Goal: Information Seeking & Learning: Learn about a topic

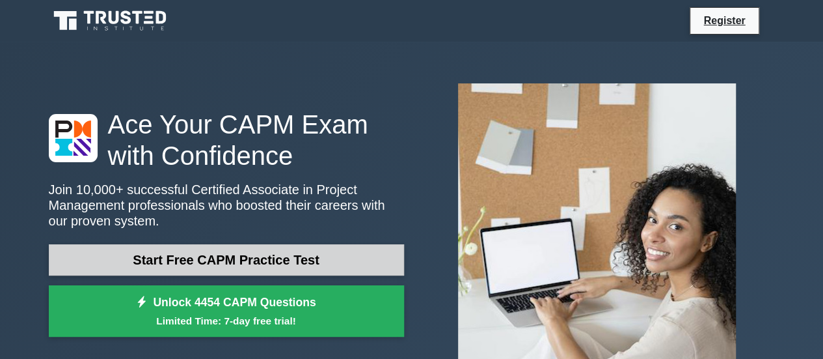
click at [208, 268] on link "Start Free CAPM Practice Test" at bounding box center [226, 259] width 355 height 31
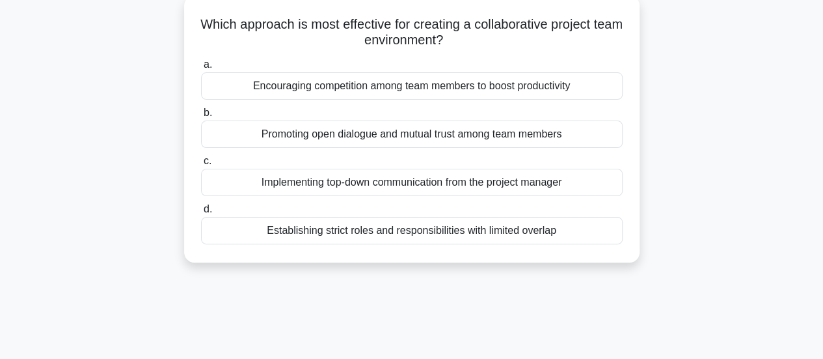
scroll to position [3, 0]
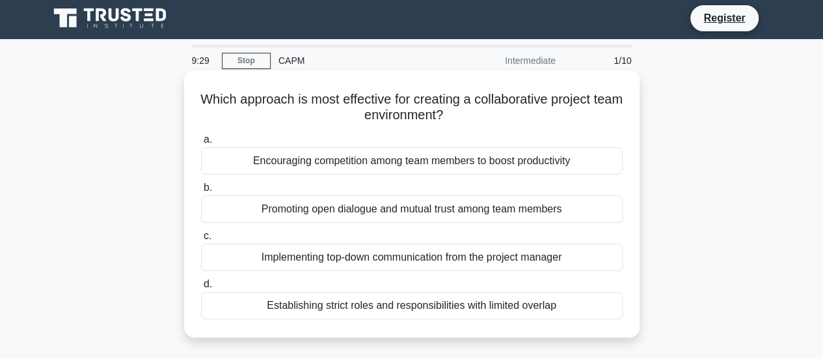
click at [306, 269] on div "Implementing top-down communication from the project manager" at bounding box center [412, 256] width 422 height 27
click at [201, 240] on input "c. Implementing top-down communication from the project manager" at bounding box center [201, 236] width 0 height 8
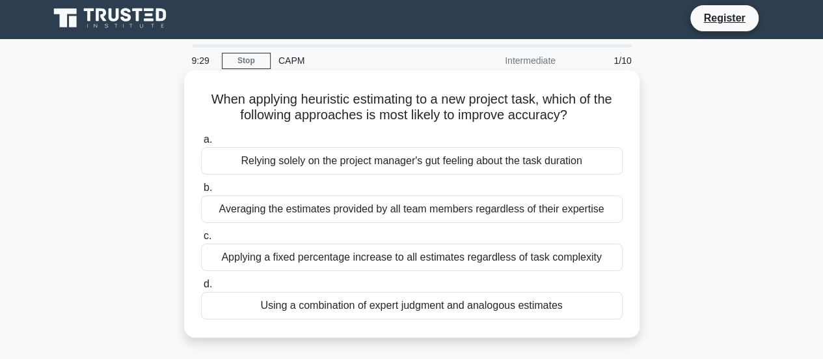
scroll to position [0, 0]
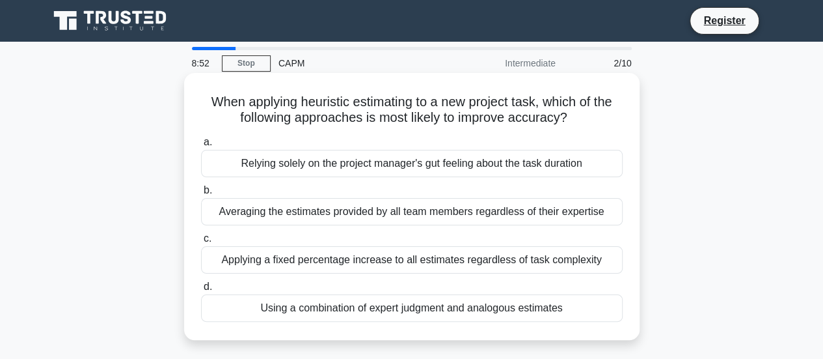
click at [274, 301] on div "Using a combination of expert judgment and analogous estimates" at bounding box center [412, 307] width 422 height 27
click at [201, 291] on input "d. Using a combination of expert judgment and analogous estimates" at bounding box center [201, 286] width 0 height 8
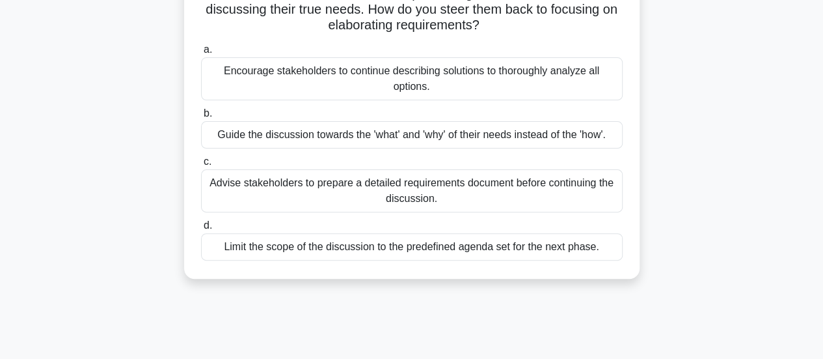
scroll to position [123, 0]
click at [277, 141] on div "Guide the discussion towards the 'what' and 'why' of their needs instead of the…" at bounding box center [412, 135] width 422 height 27
click at [201, 118] on input "b. Guide the discussion towards the 'what' and 'why' of their needs instead of …" at bounding box center [201, 114] width 0 height 8
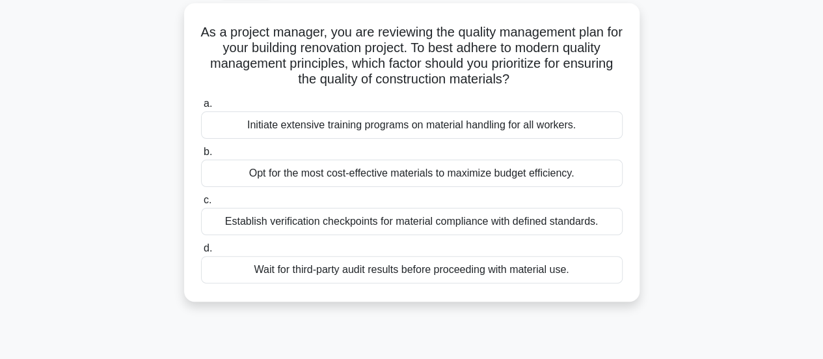
scroll to position [44, 0]
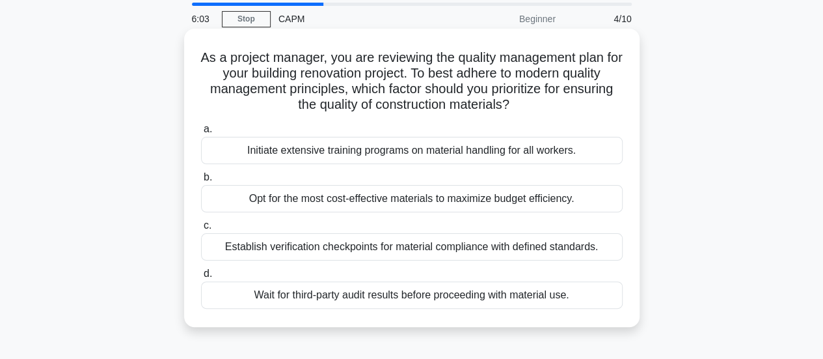
click at [295, 247] on div "Establish verification checkpoints for material compliance with defined standar…" at bounding box center [412, 246] width 422 height 27
click at [201, 230] on input "c. Establish verification checkpoints for material compliance with defined stan…" at bounding box center [201, 225] width 0 height 8
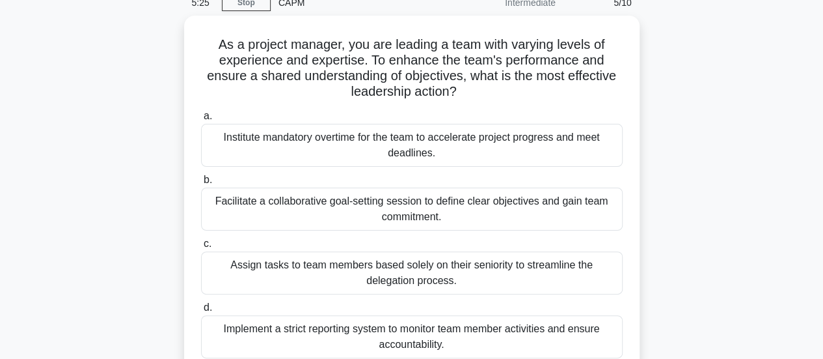
scroll to position [65, 0]
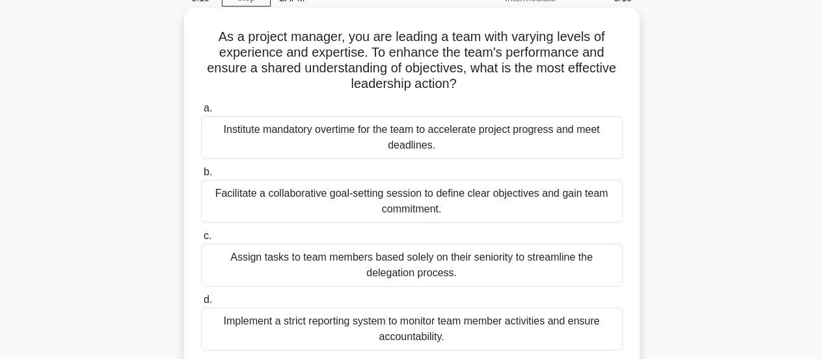
click at [256, 193] on div "Facilitate a collaborative goal-setting session to define clear objectives and …" at bounding box center [412, 201] width 422 height 43
click at [201, 176] on input "b. Facilitate a collaborative goal-setting session to define clear objectives a…" at bounding box center [201, 172] width 0 height 8
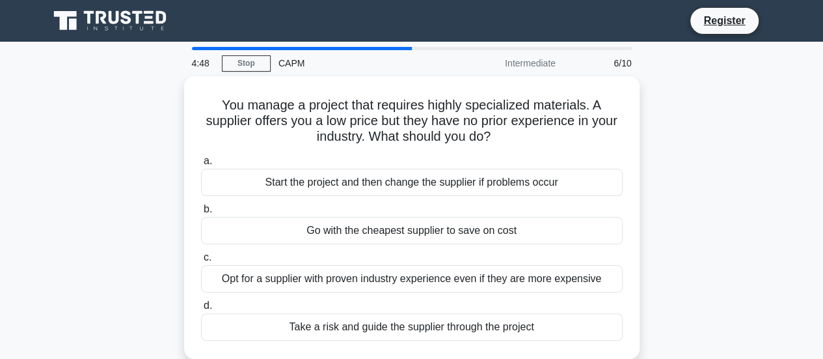
scroll to position [14, 0]
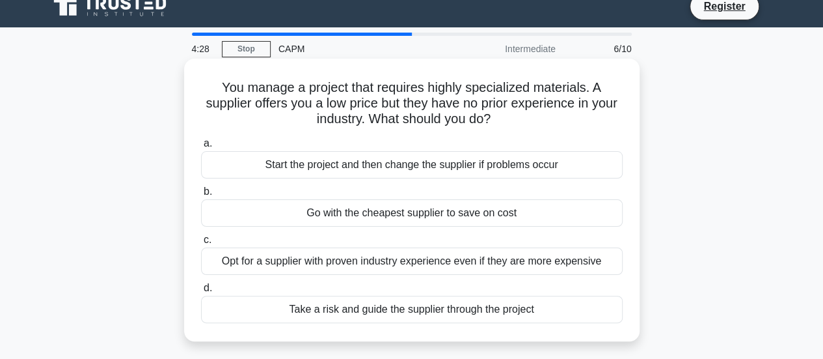
click at [295, 305] on div "Take a risk and guide the supplier through the project" at bounding box center [412, 308] width 422 height 27
click at [201, 292] on input "d. Take a risk and guide the supplier through the project" at bounding box center [201, 288] width 0 height 8
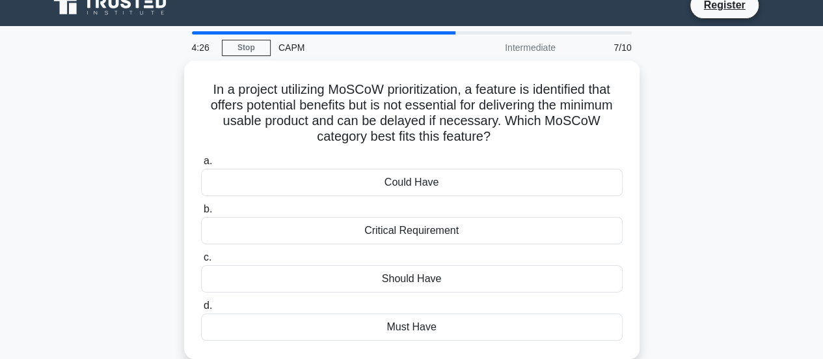
scroll to position [18, 0]
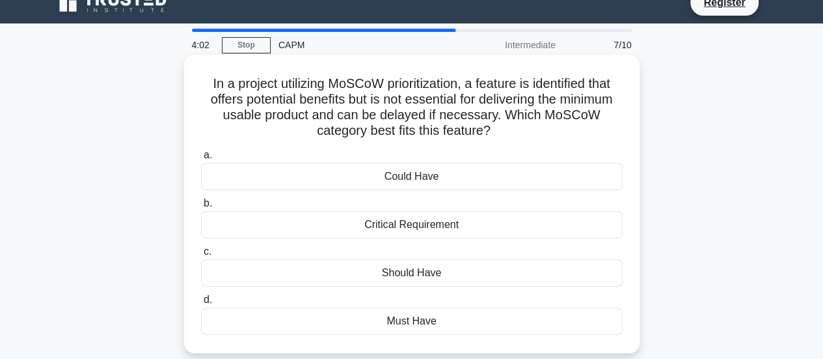
click at [371, 216] on div "Critical Requirement" at bounding box center [412, 224] width 422 height 27
click at [201, 208] on input "b. Critical Requirement" at bounding box center [201, 203] width 0 height 8
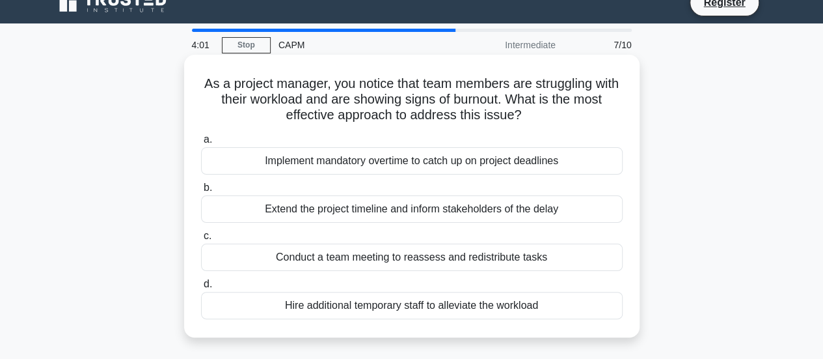
scroll to position [0, 0]
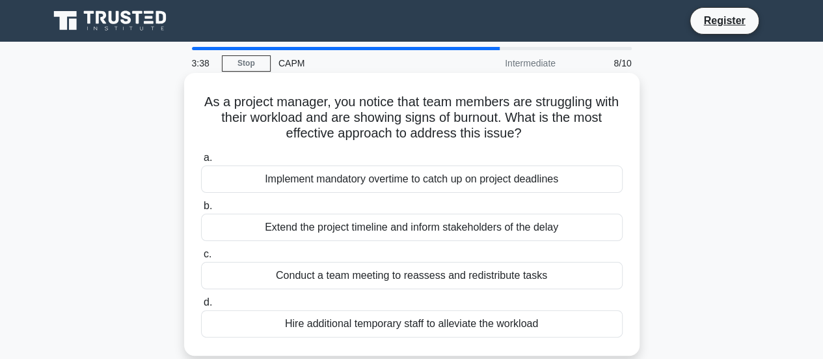
click at [310, 268] on div "Conduct a team meeting to reassess and redistribute tasks" at bounding box center [412, 275] width 422 height 27
click at [201, 258] on input "c. Conduct a team meeting to reassess and redistribute tasks" at bounding box center [201, 254] width 0 height 8
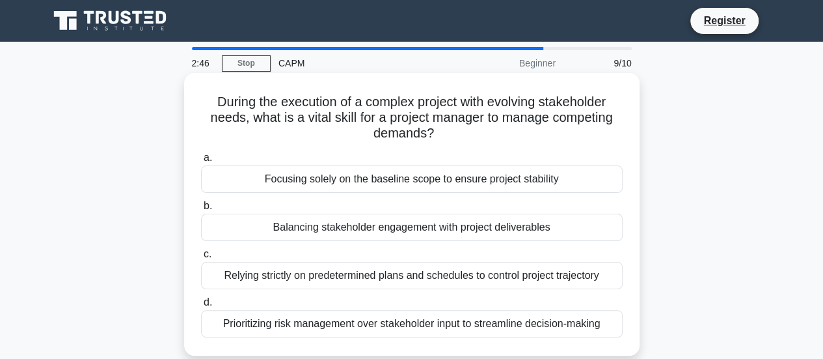
click at [338, 236] on div "Balancing stakeholder engagement with project deliverables" at bounding box center [412, 226] width 422 height 27
click at [201, 210] on input "b. Balancing stakeholder engagement with project deliverables" at bounding box center [201, 206] width 0 height 8
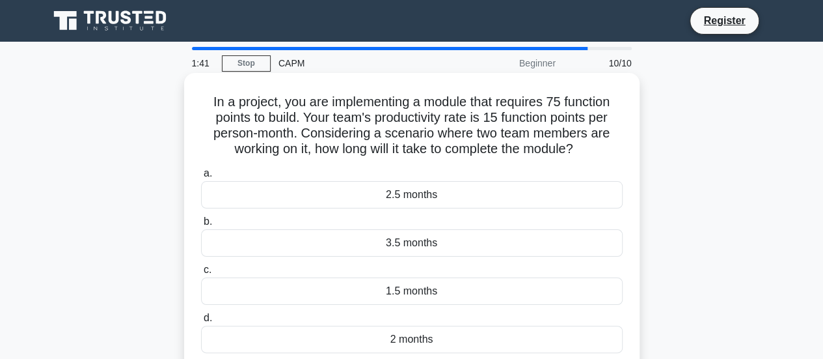
click at [404, 188] on div "2.5 months" at bounding box center [412, 194] width 422 height 27
click at [201, 178] on input "a. 2.5 months" at bounding box center [201, 173] width 0 height 8
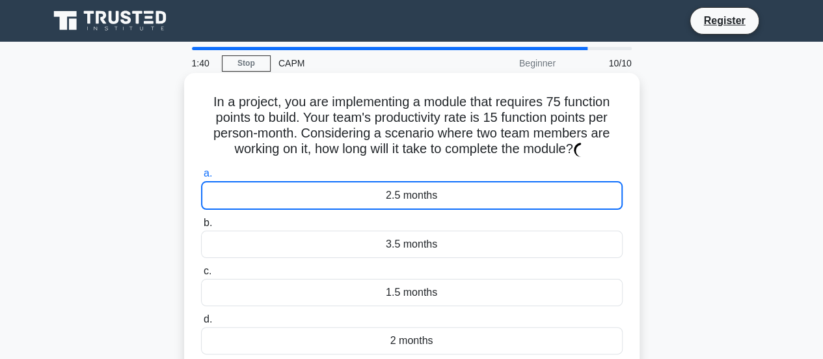
scroll to position [137, 0]
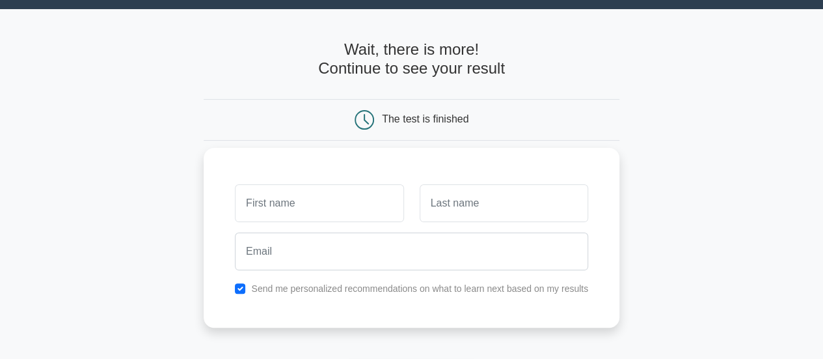
type input "H"
type input "[PERSON_NAME]"
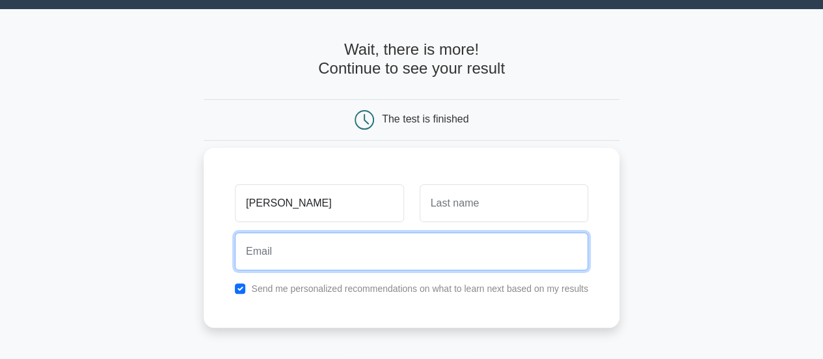
click at [415, 252] on input "email" at bounding box center [411, 251] width 353 height 38
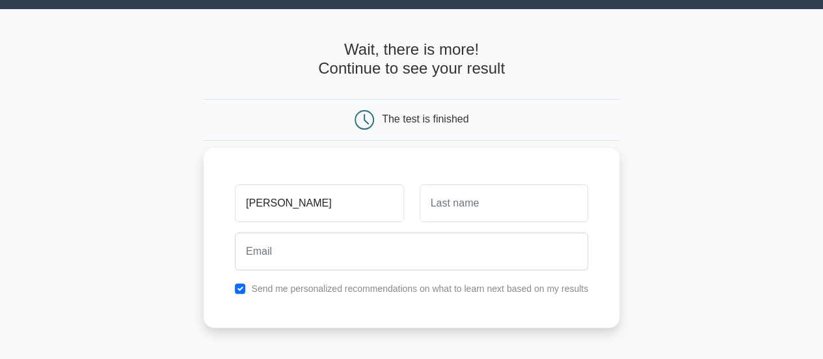
click at [338, 286] on label "Send me personalized recommendations on what to learn next based on my results" at bounding box center [419, 288] width 337 height 10
click at [244, 283] on input "checkbox" at bounding box center [240, 288] width 10 height 10
checkbox input "false"
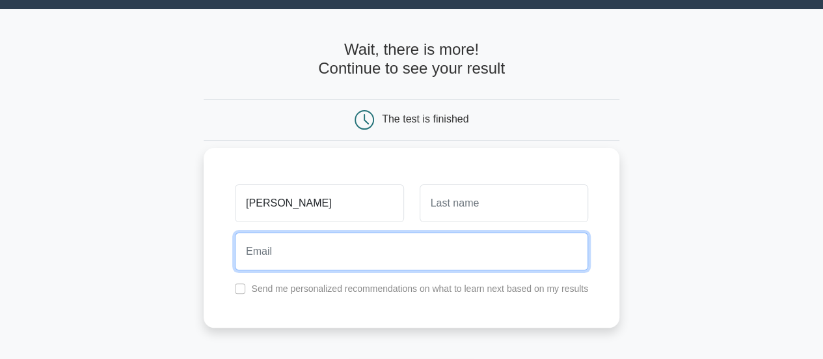
click at [269, 259] on input "email" at bounding box center [411, 251] width 353 height 38
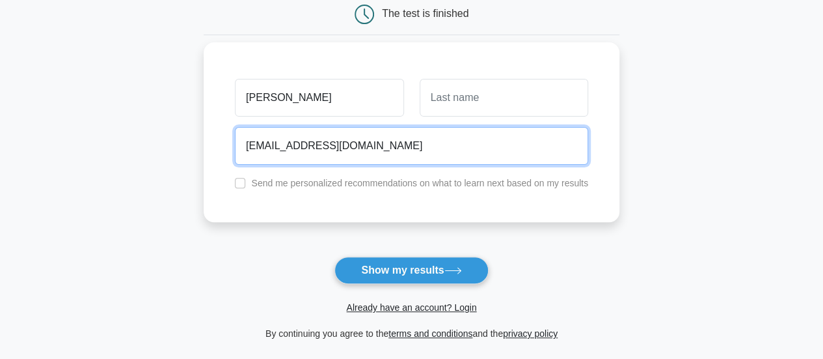
scroll to position [139, 0]
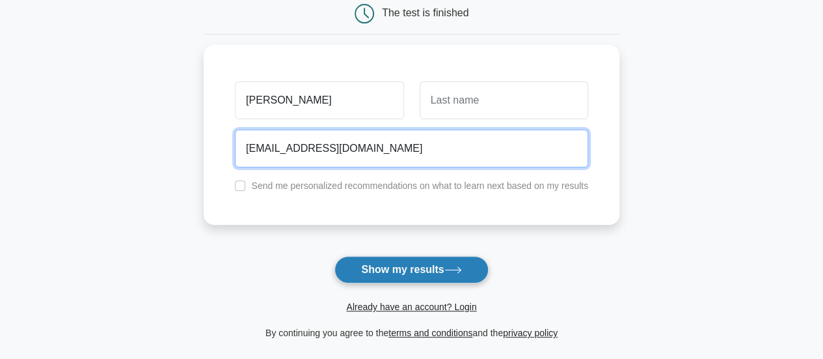
type input "gokulbaskar2810@gmail.com"
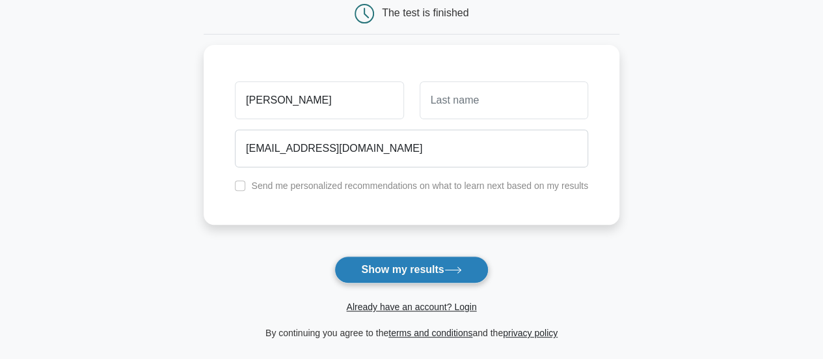
click at [387, 256] on button "Show my results" at bounding box center [412, 269] width 154 height 27
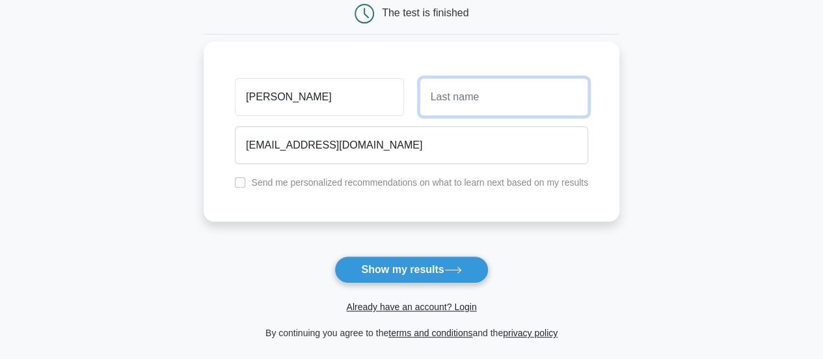
click at [448, 107] on input "text" at bounding box center [504, 97] width 169 height 38
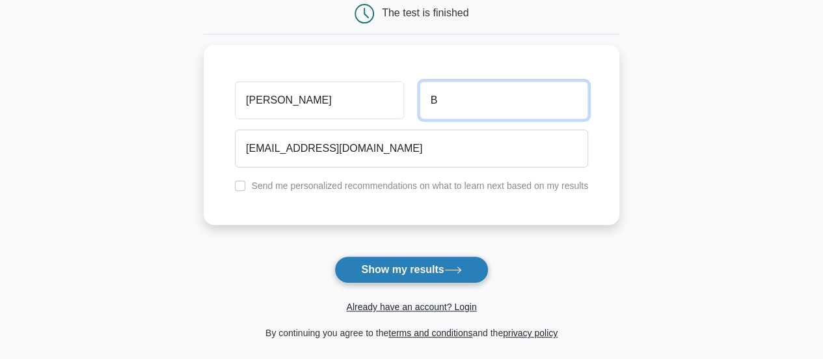
type input "B"
click at [442, 262] on button "Show my results" at bounding box center [412, 269] width 154 height 27
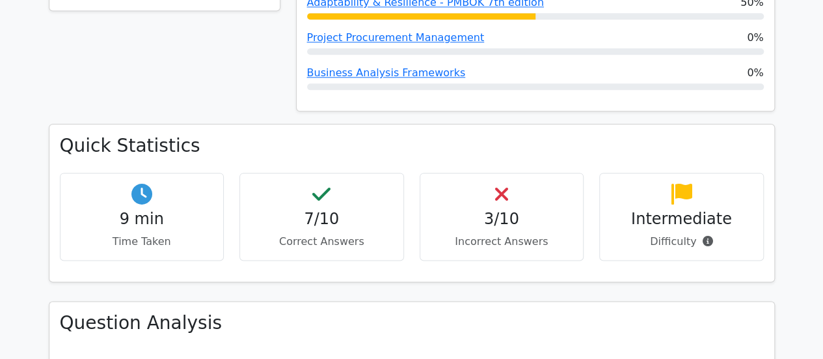
scroll to position [782, 0]
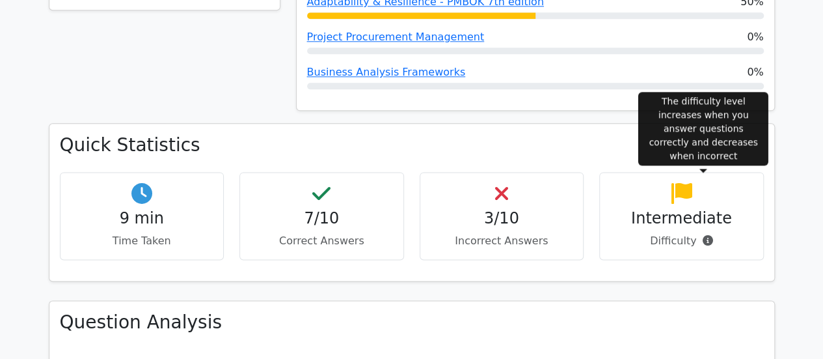
click at [704, 235] on icon at bounding box center [707, 240] width 10 height 10
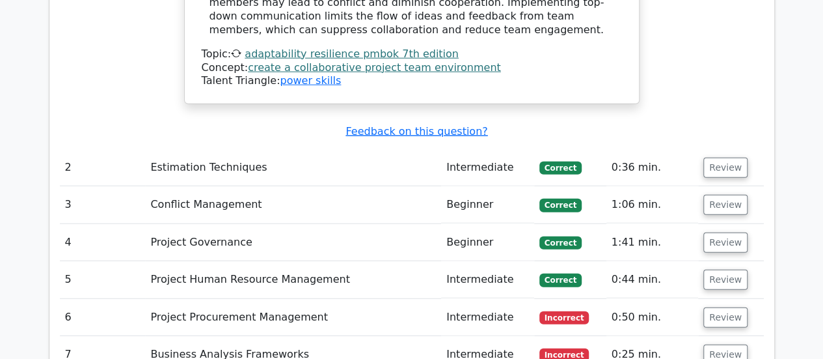
scroll to position [1701, 0]
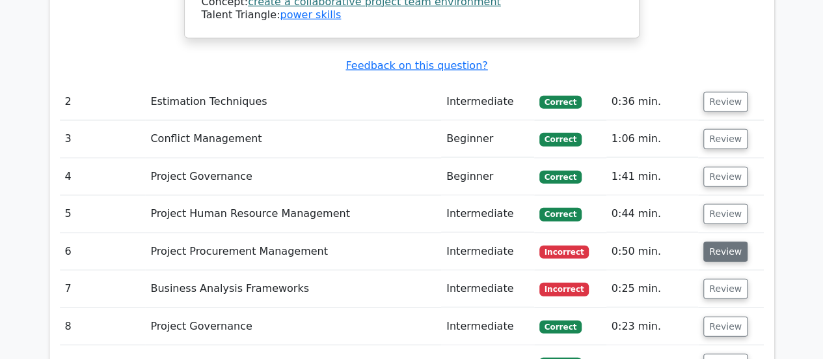
click at [711, 241] on button "Review" at bounding box center [726, 251] width 44 height 20
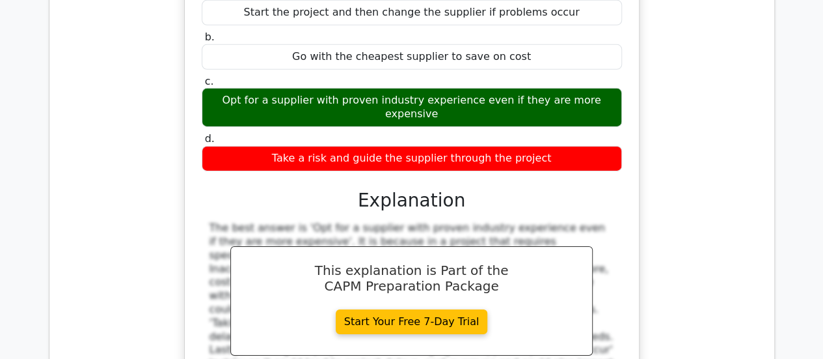
scroll to position [2234, 0]
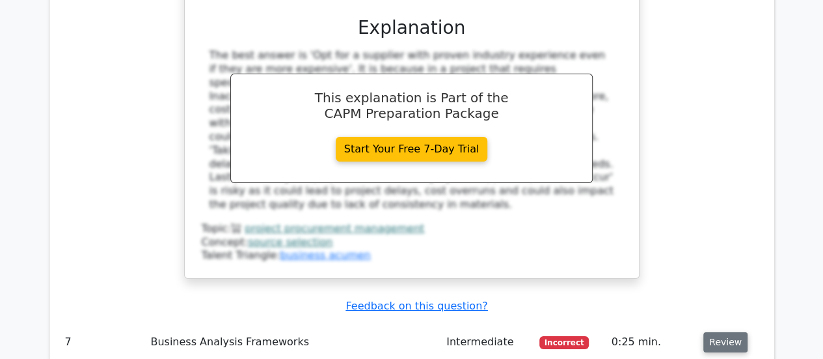
click at [737, 332] on button "Review" at bounding box center [726, 342] width 44 height 20
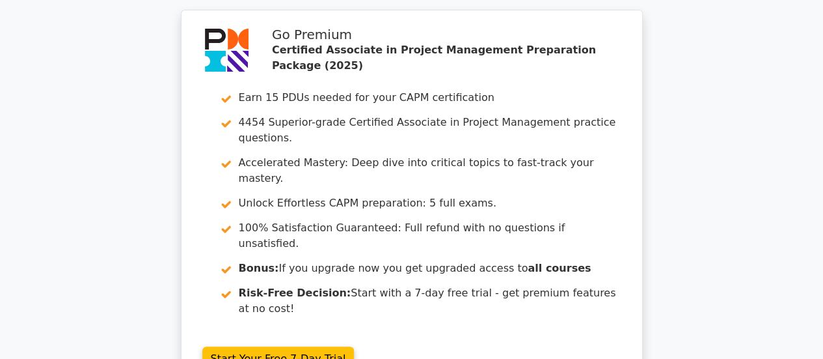
scroll to position [0, 0]
